Goal: Navigation & Orientation: Find specific page/section

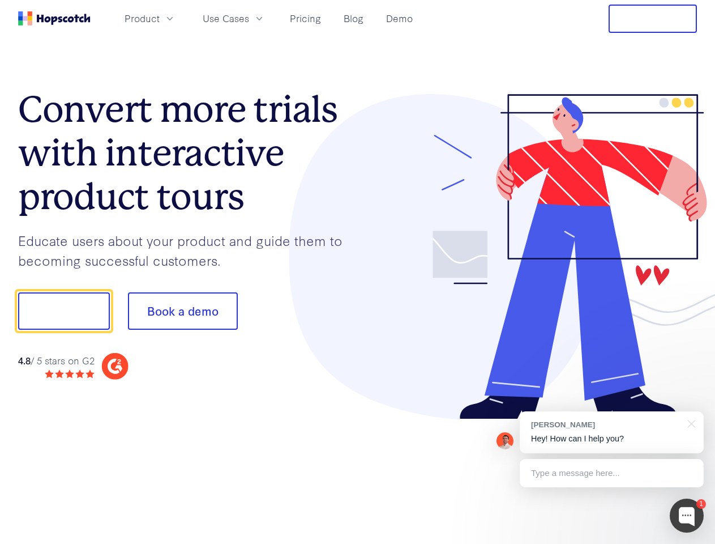
click at [358, 272] on div at bounding box center [528, 257] width 340 height 326
click at [160, 18] on span "Product" at bounding box center [142, 18] width 35 height 14
click at [249, 18] on span "Use Cases" at bounding box center [226, 18] width 46 height 14
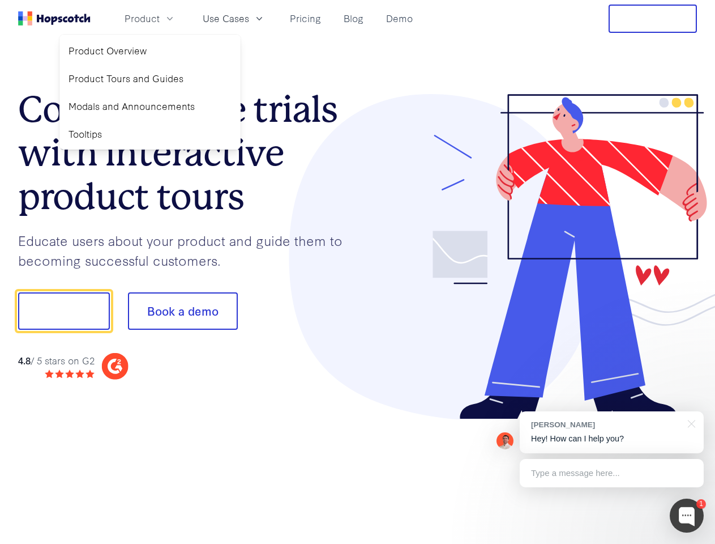
click at [653, 19] on button "Free Trial" at bounding box center [653, 19] width 88 height 28
click at [63, 311] on button "Show me!" at bounding box center [64, 310] width 92 height 37
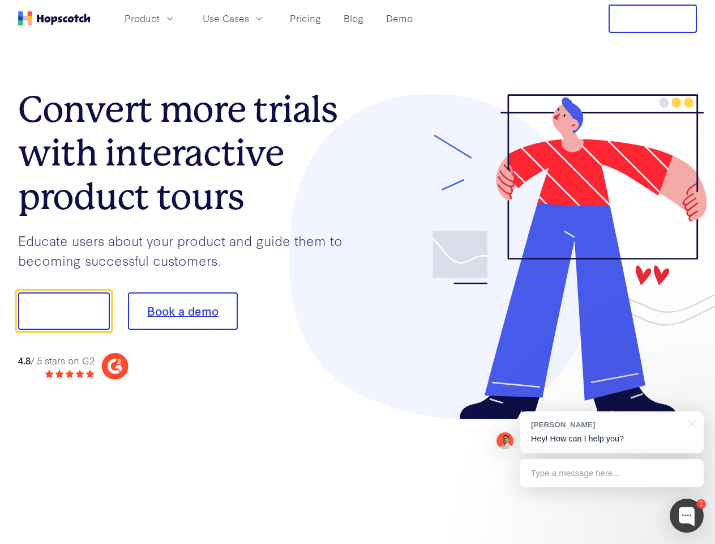
click at [182, 311] on button "Book a demo" at bounding box center [183, 310] width 110 height 37
click at [687, 516] on div at bounding box center [687, 516] width 34 height 34
click at [612, 432] on div "[PERSON_NAME] Hey! How can I help you?" at bounding box center [612, 432] width 184 height 42
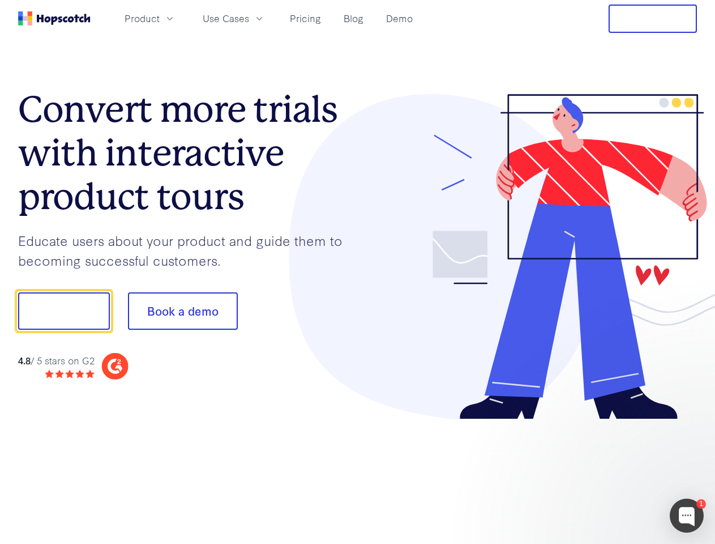
click at [690, 423] on div at bounding box center [598, 385] width 212 height 226
click at [612, 473] on div at bounding box center [598, 385] width 212 height 226
